Goal: Task Accomplishment & Management: Manage account settings

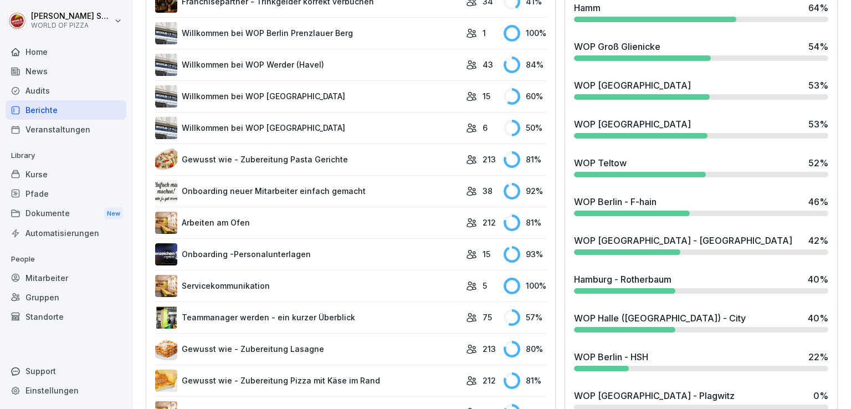
scroll to position [1105, 0]
click at [631, 207] on div "WOP Berlin - F-hain" at bounding box center [615, 201] width 83 height 13
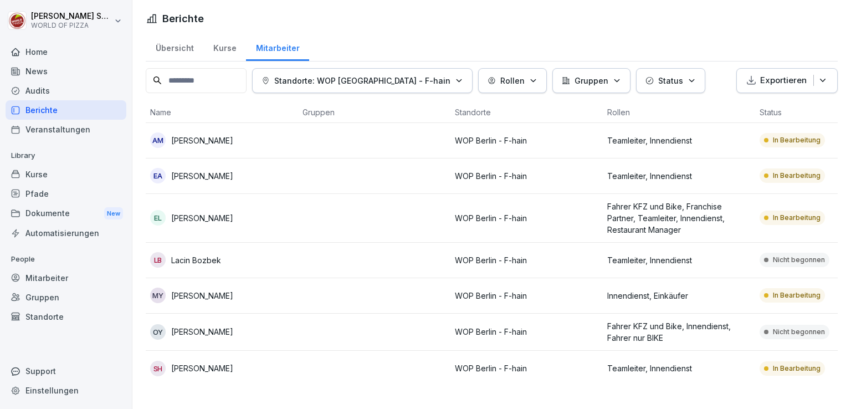
scroll to position [2, 0]
click at [421, 210] on td at bounding box center [374, 218] width 152 height 49
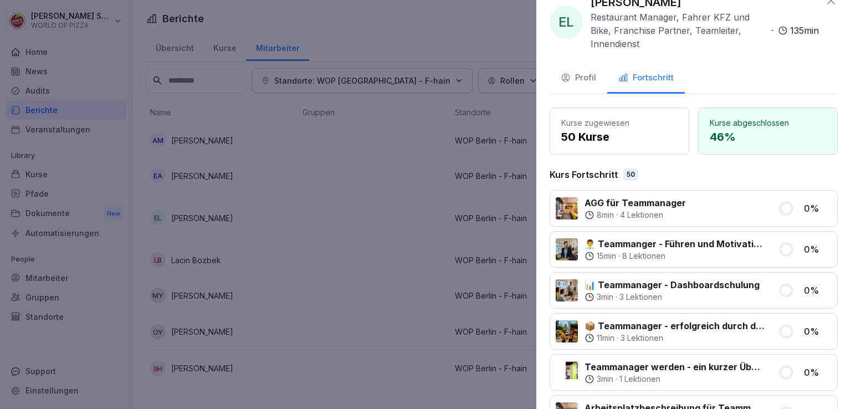
scroll to position [0, 0]
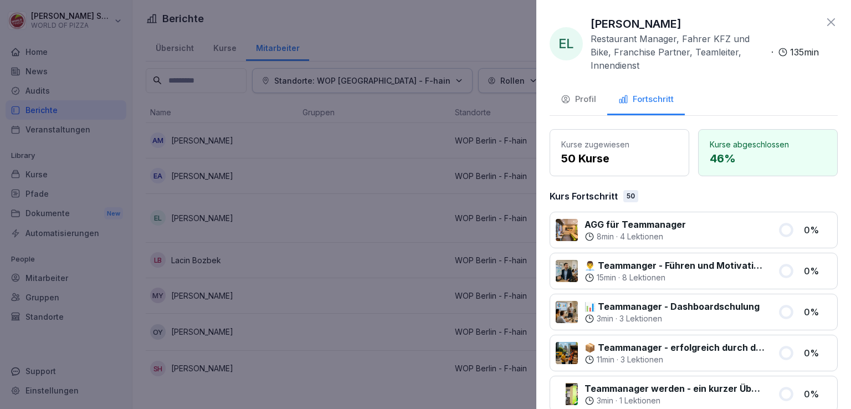
click at [827, 23] on icon at bounding box center [831, 22] width 8 height 8
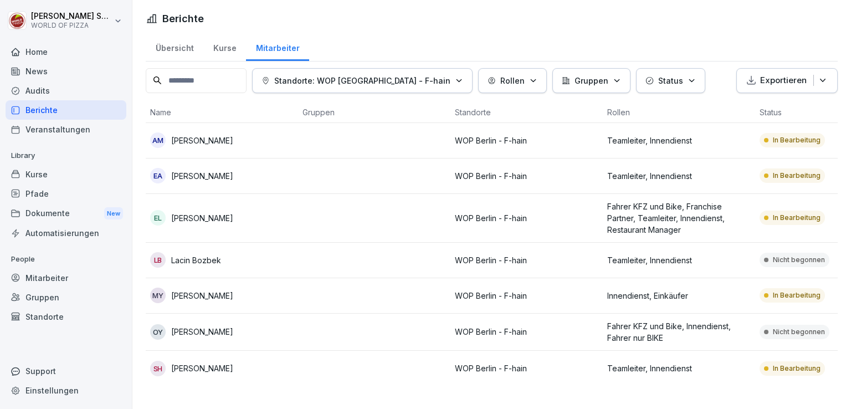
click at [200, 142] on p "[PERSON_NAME]" at bounding box center [202, 141] width 62 height 12
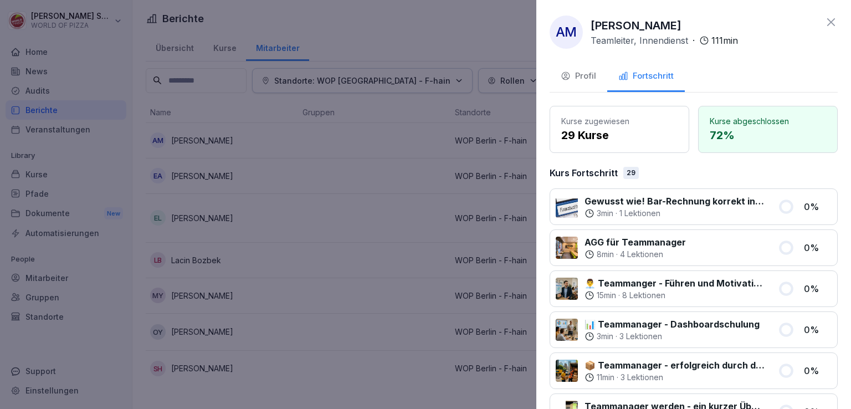
click at [824, 27] on icon at bounding box center [830, 22] width 13 height 13
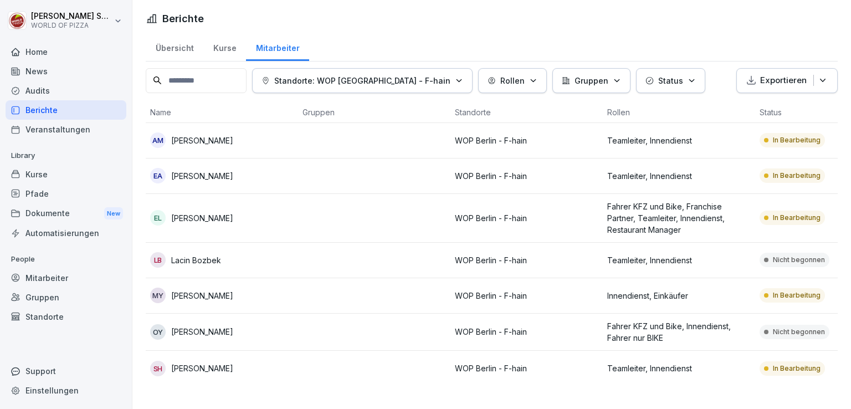
click at [294, 142] on td "AM [PERSON_NAME]" at bounding box center [222, 140] width 152 height 35
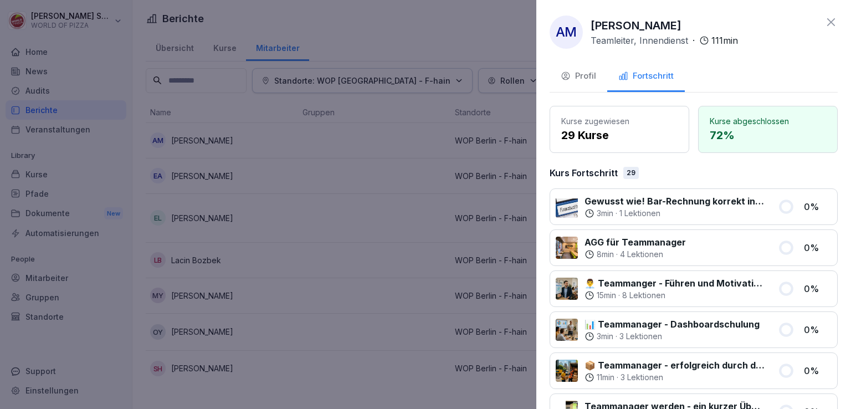
click at [570, 78] on icon "button" at bounding box center [565, 76] width 10 height 10
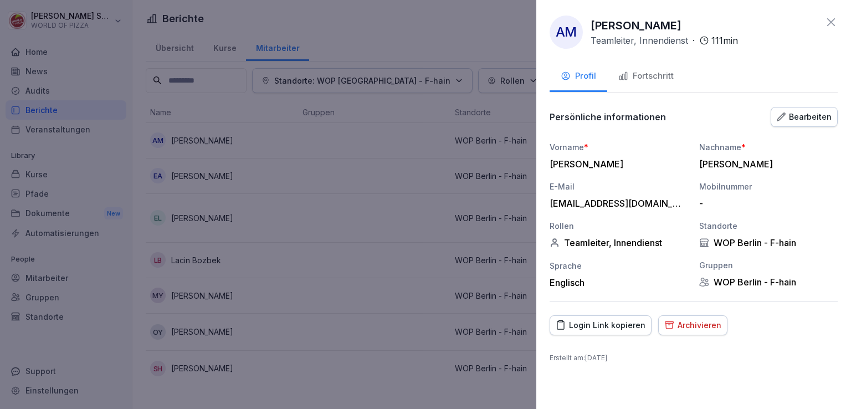
click at [683, 322] on div "Archivieren" at bounding box center [692, 325] width 57 height 12
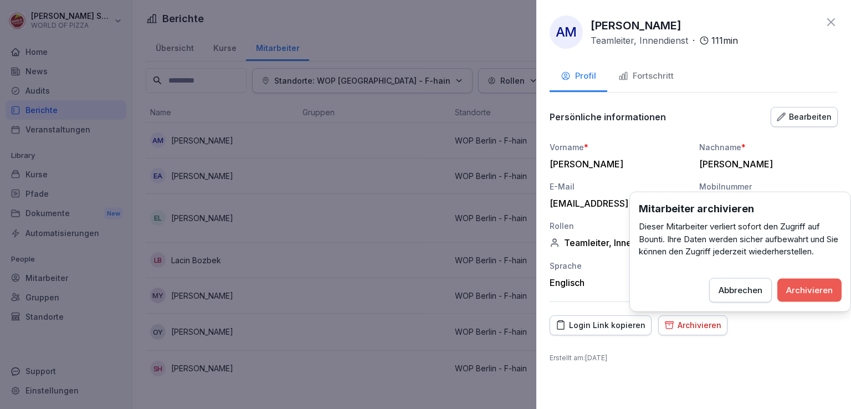
click at [801, 286] on div "Archivieren" at bounding box center [809, 290] width 47 height 12
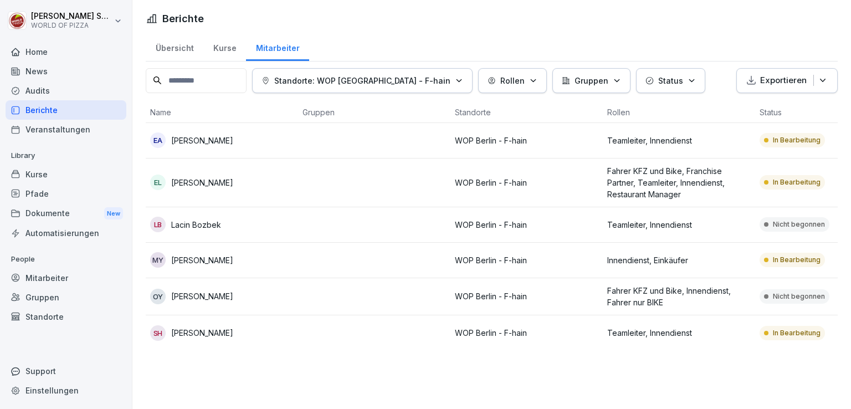
click at [193, 328] on p "[PERSON_NAME]" at bounding box center [202, 333] width 62 height 12
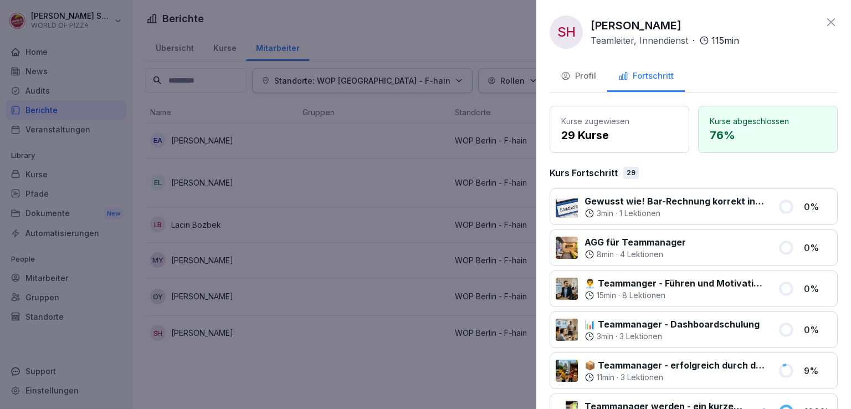
click at [824, 22] on icon at bounding box center [830, 22] width 13 height 13
